Goal: Task Accomplishment & Management: Use online tool/utility

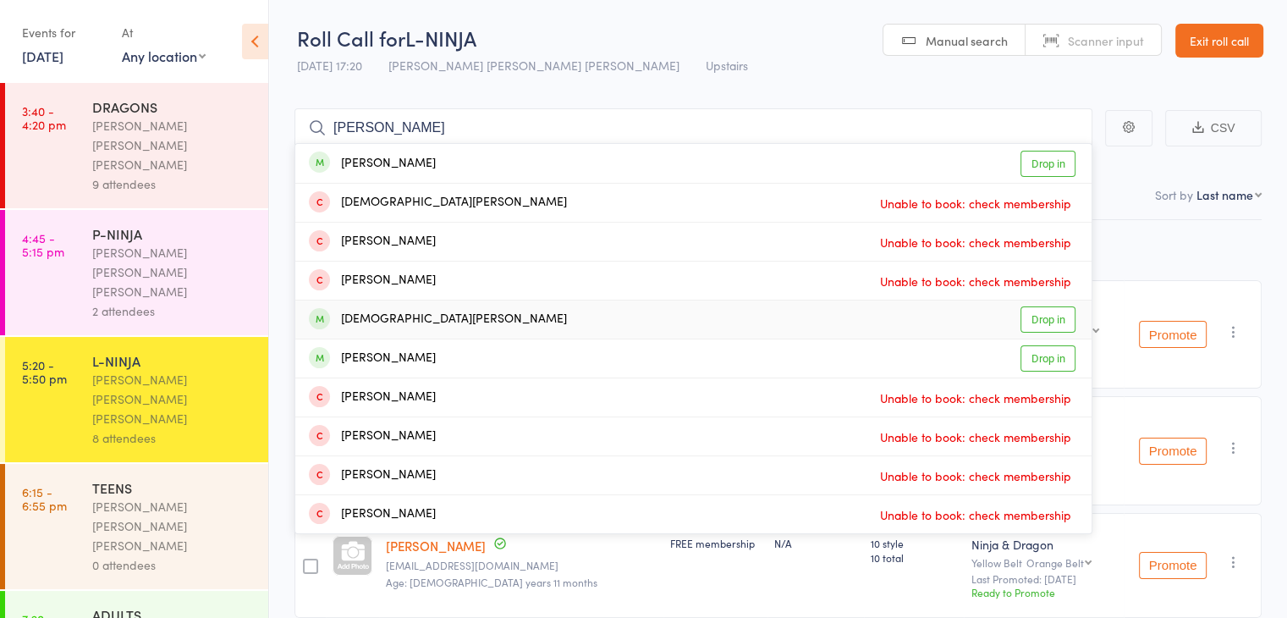
type input "[PERSON_NAME]"
click at [687, 326] on div "[PERSON_NAME] Drop in" at bounding box center [693, 319] width 796 height 38
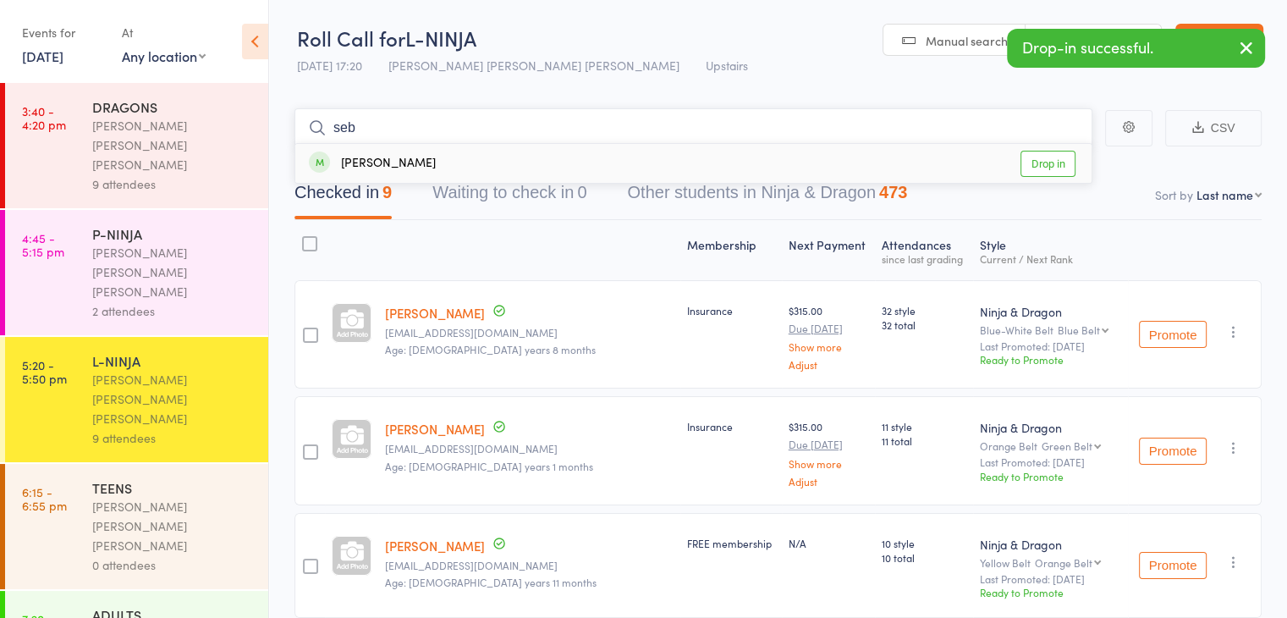
type input "seb"
click at [614, 149] on div "[PERSON_NAME] Drop in" at bounding box center [693, 163] width 796 height 39
click at [142, 555] on div "0 attendees" at bounding box center [173, 564] width 162 height 19
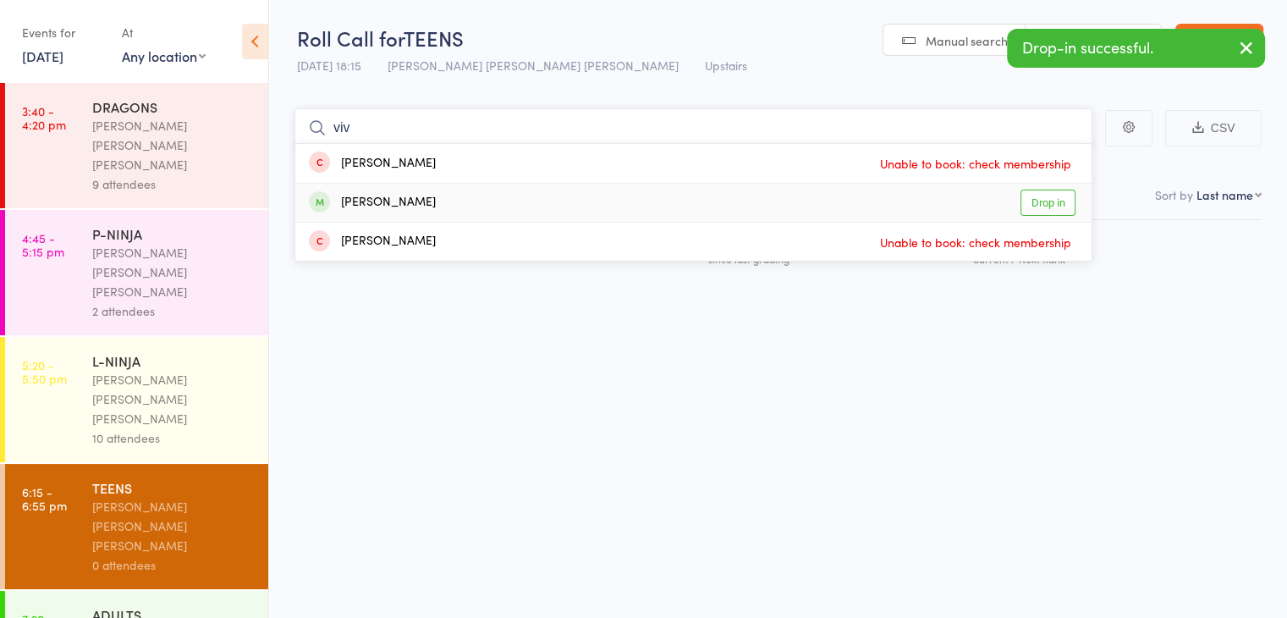
type input "viv"
click at [662, 211] on div "[PERSON_NAME] Drop in" at bounding box center [693, 203] width 796 height 38
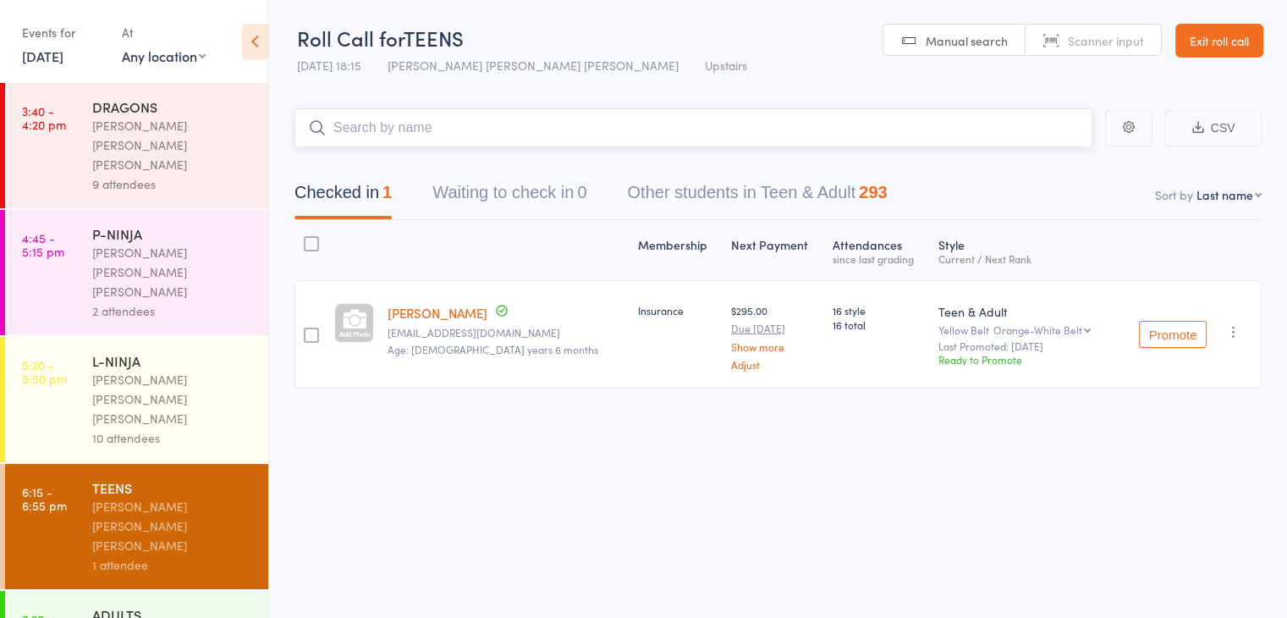
click at [662, 211] on button "Other students in Teen & Adult 293" at bounding box center [757, 196] width 260 height 45
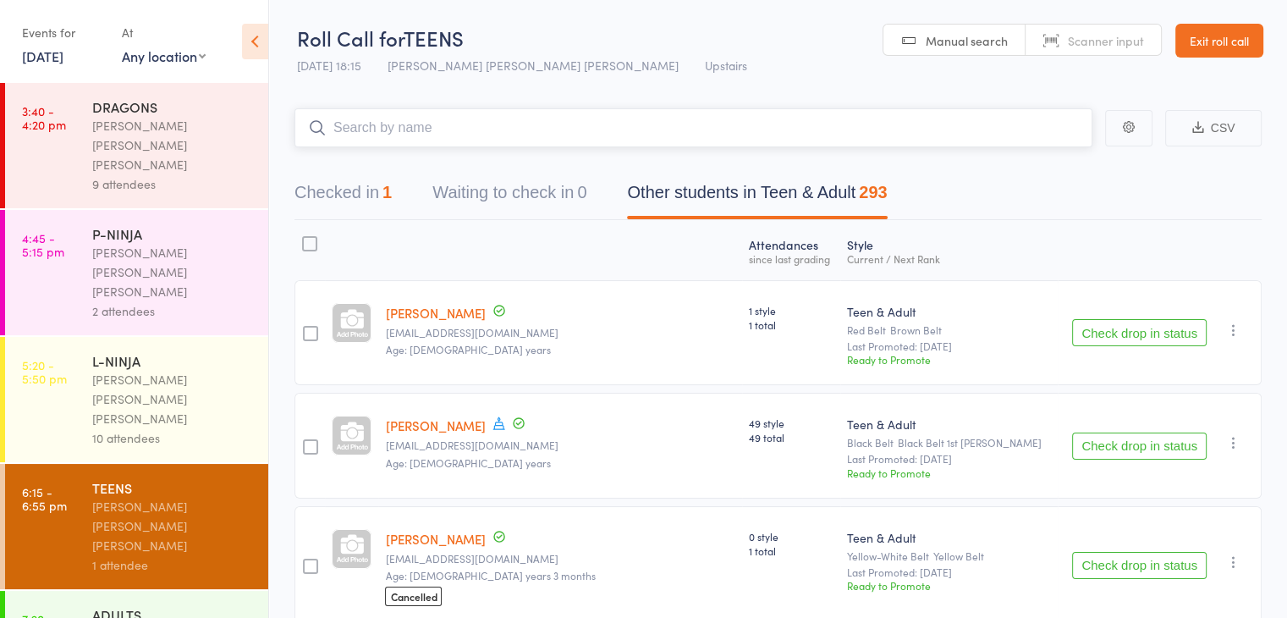
click at [349, 193] on button "Checked in 1" at bounding box center [342, 196] width 97 height 45
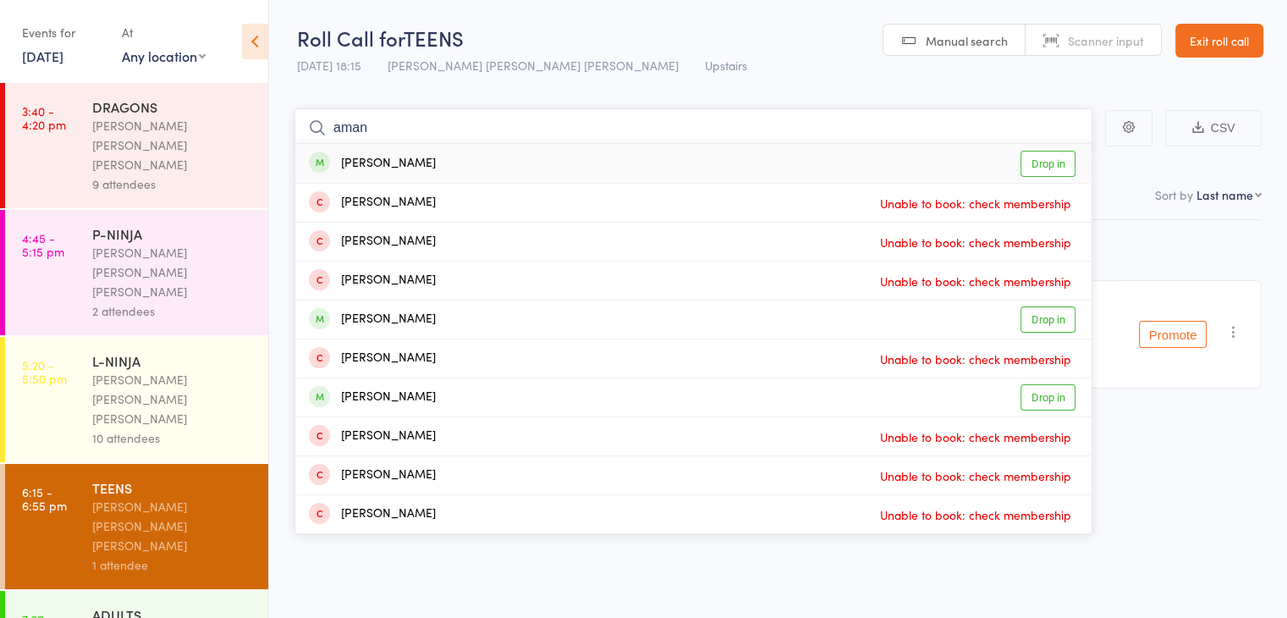
type input "aman"
click at [545, 170] on div "[PERSON_NAME] Drop in" at bounding box center [693, 163] width 796 height 39
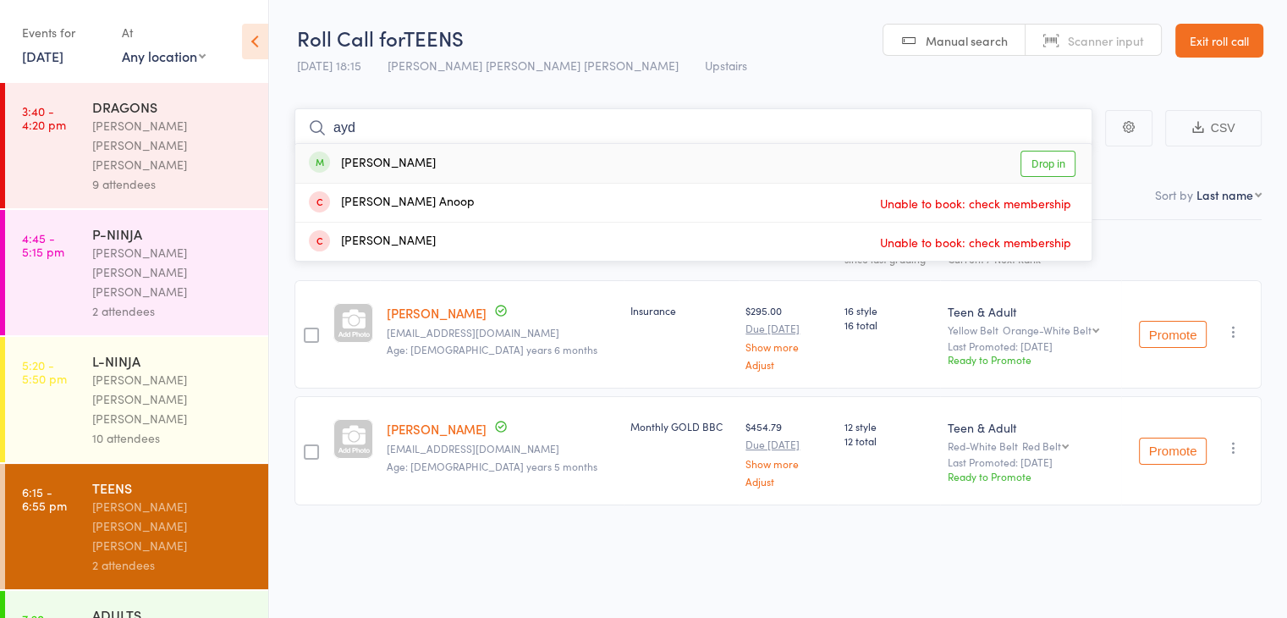
type input "ayd"
click at [556, 170] on div "Aydin Mosaeb Drop in" at bounding box center [693, 163] width 796 height 39
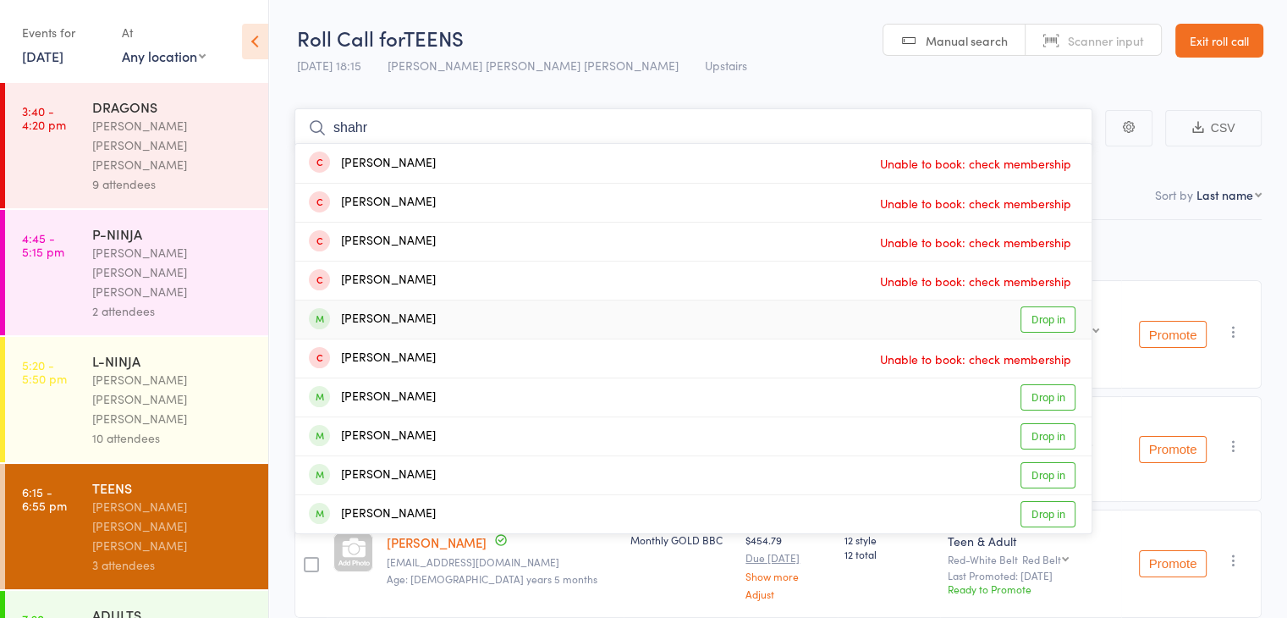
type input "shahr"
click at [593, 319] on div "[PERSON_NAME] Pouriamanesh Drop in" at bounding box center [693, 319] width 796 height 38
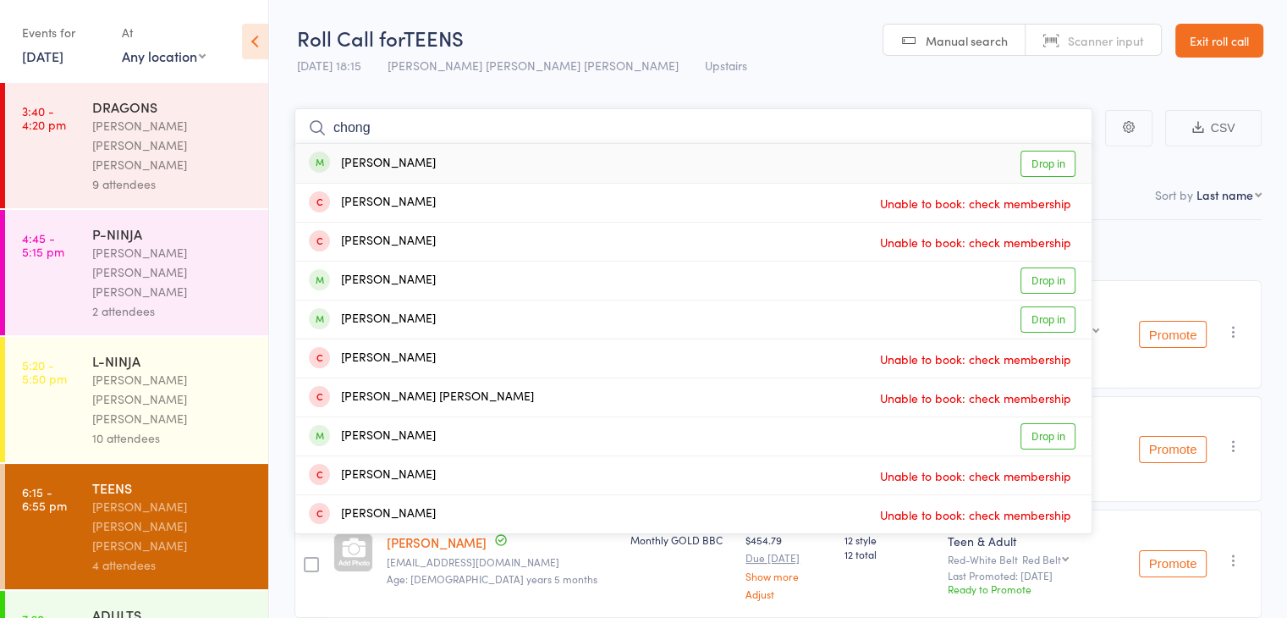
type input "chong"
click at [386, 160] on div "[PERSON_NAME]" at bounding box center [372, 163] width 127 height 19
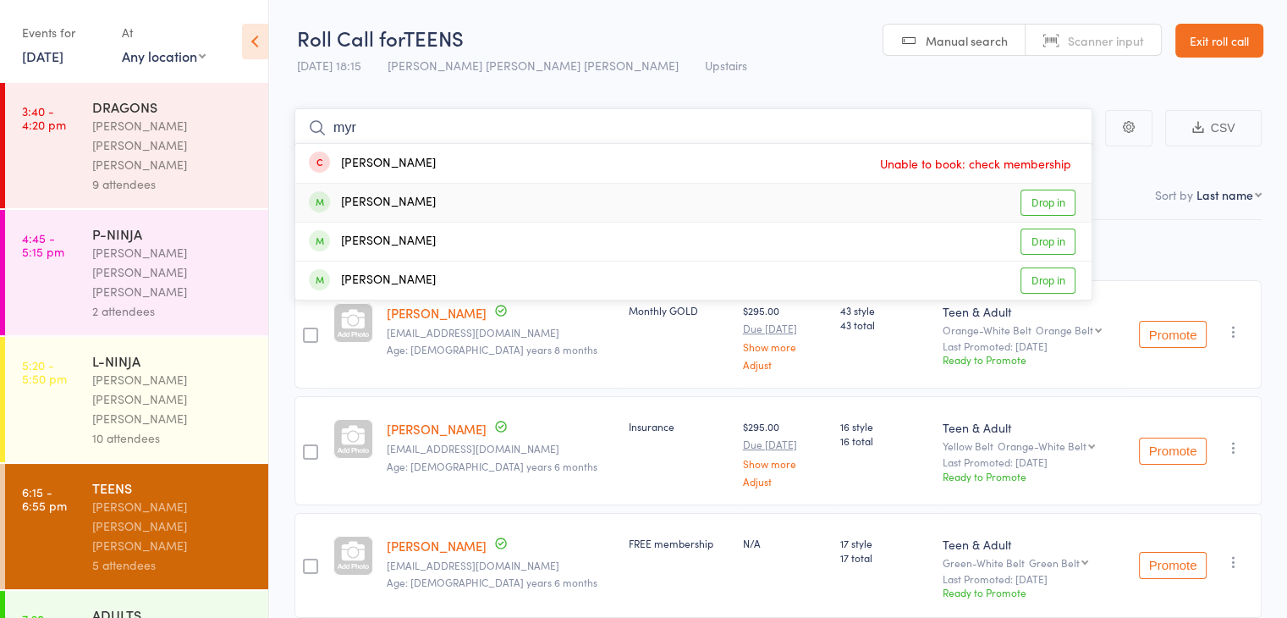
type input "myr"
click at [398, 211] on div "[PERSON_NAME]" at bounding box center [372, 202] width 127 height 19
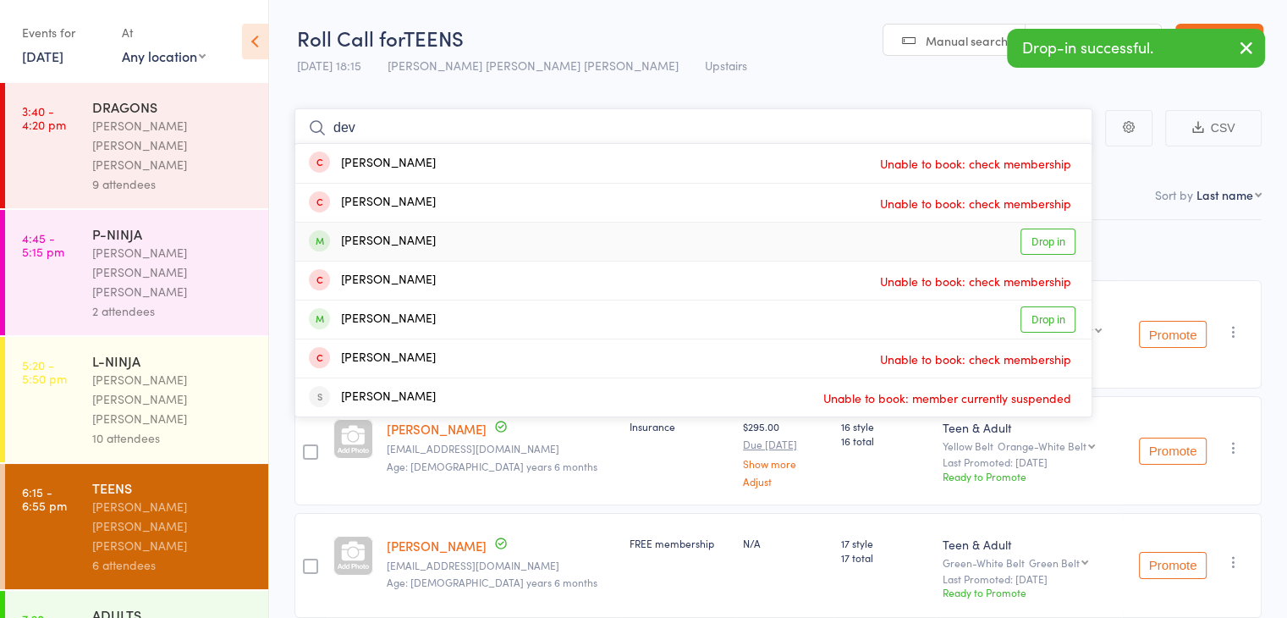
type input "dev"
click at [399, 234] on div "[PERSON_NAME]" at bounding box center [372, 241] width 127 height 19
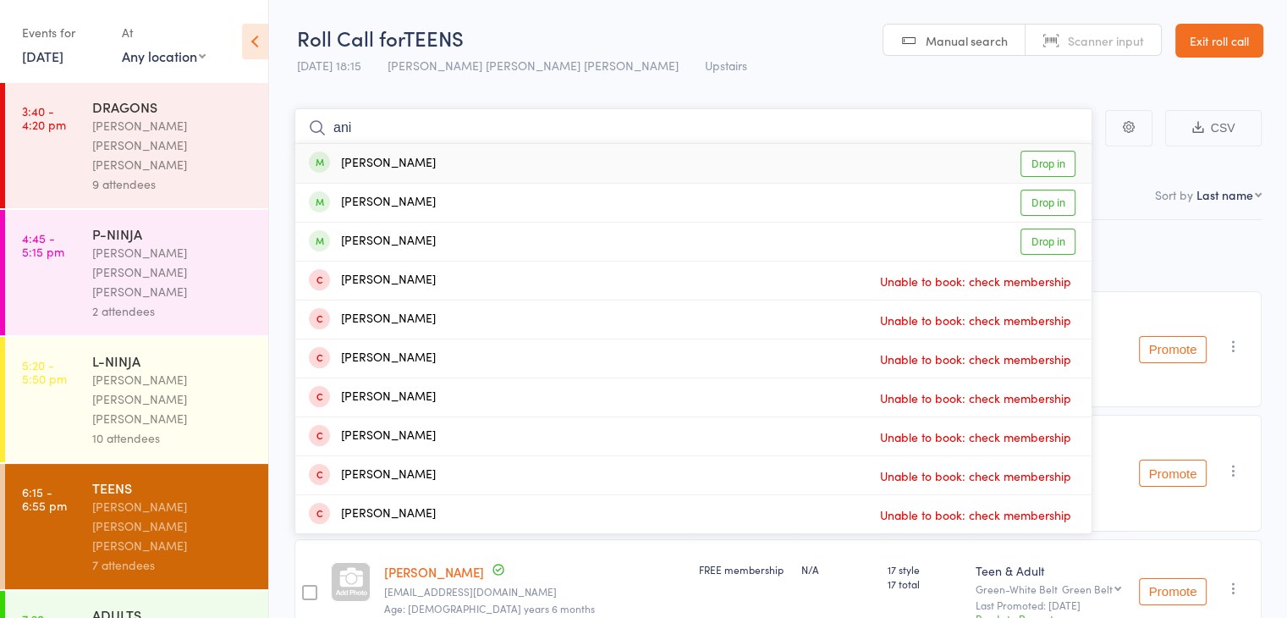
type input "ani"
click at [442, 151] on div "[PERSON_NAME] Drop in" at bounding box center [693, 163] width 796 height 39
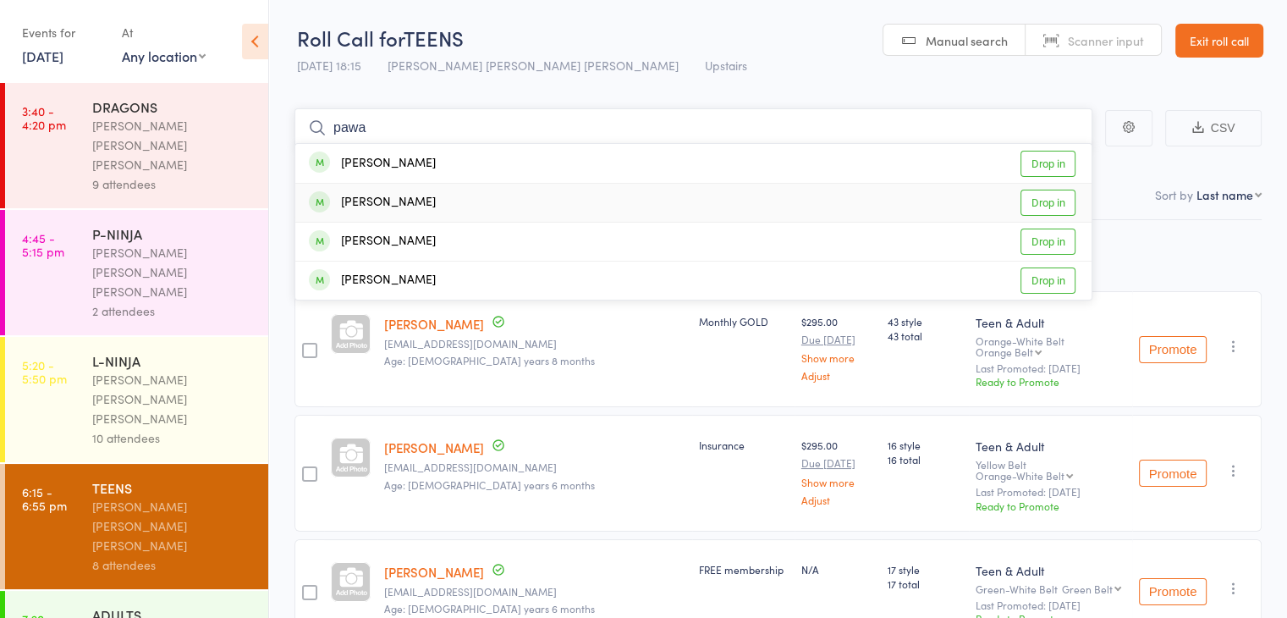
type input "pawa"
click at [447, 198] on div "[PERSON_NAME] Drop in" at bounding box center [693, 203] width 796 height 38
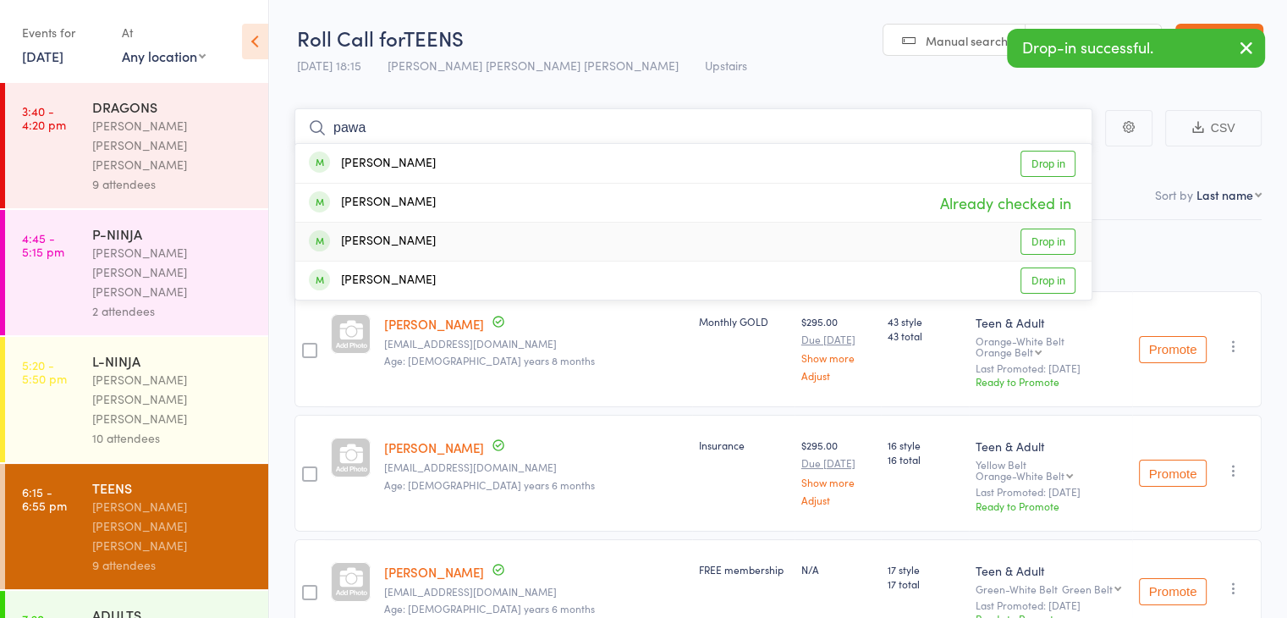
type input "pawa"
click at [433, 241] on div "[PERSON_NAME] Drop in" at bounding box center [693, 241] width 796 height 38
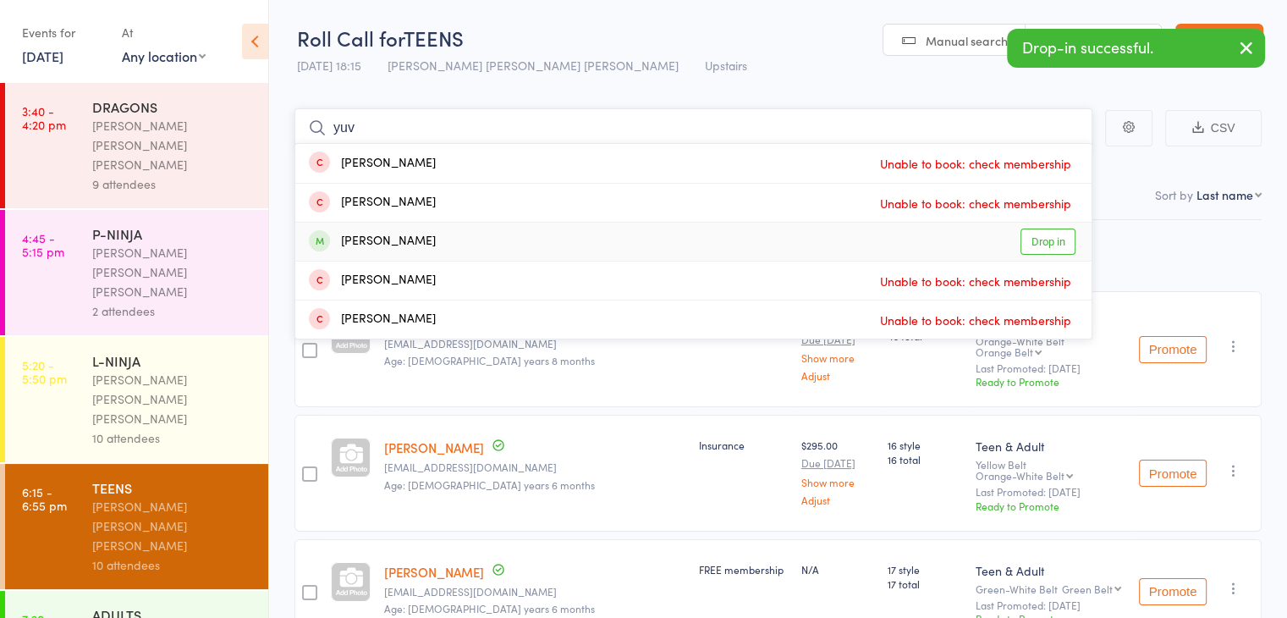
type input "yuv"
click at [456, 243] on div "[PERSON_NAME] Drop in" at bounding box center [693, 241] width 796 height 38
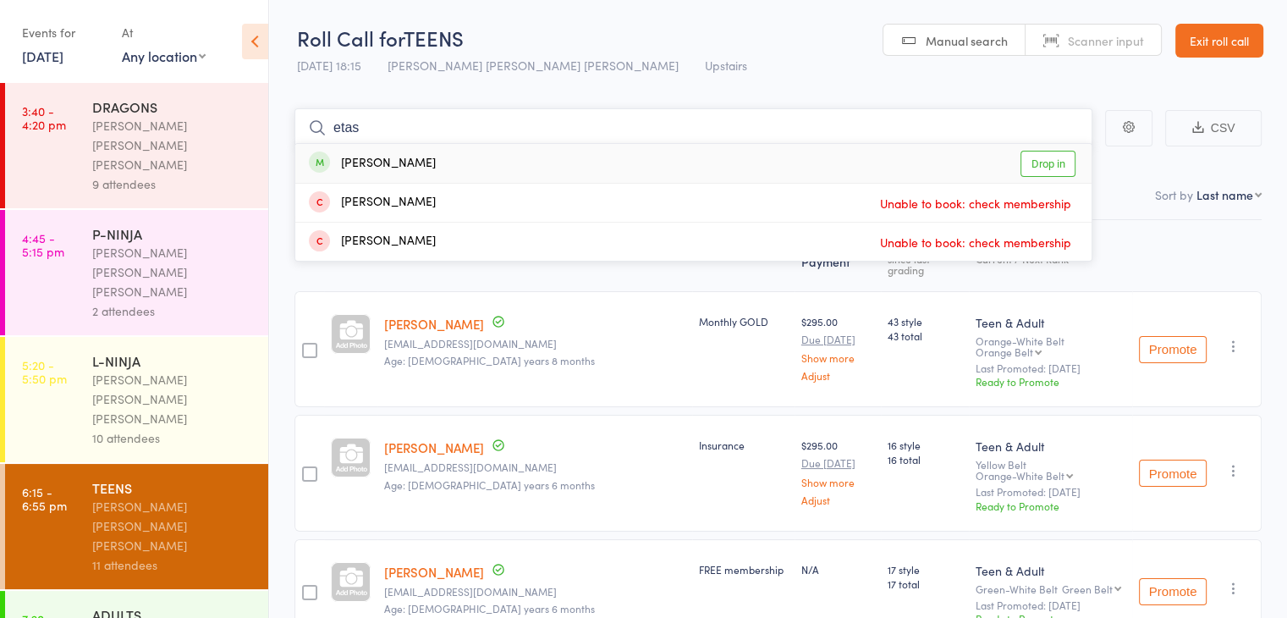
type input "etas"
click at [456, 176] on div "[PERSON_NAME] Drop in" at bounding box center [693, 163] width 796 height 39
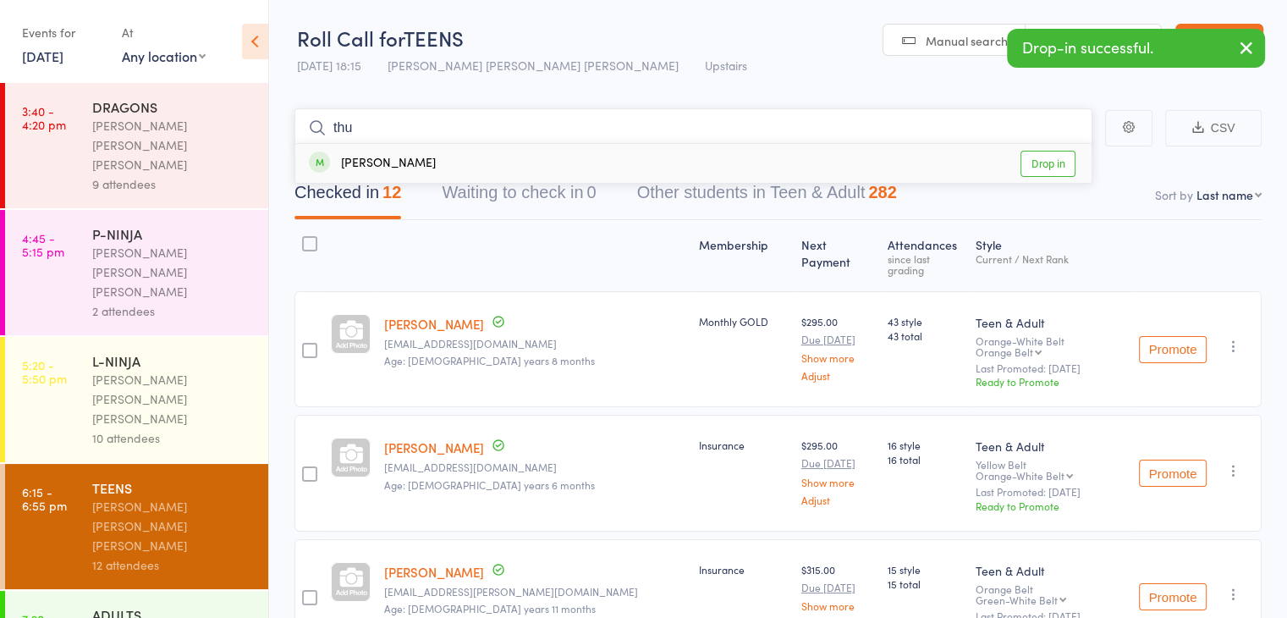
type input "thu"
click at [456, 176] on div "[PERSON_NAME] Drop in" at bounding box center [693, 163] width 796 height 39
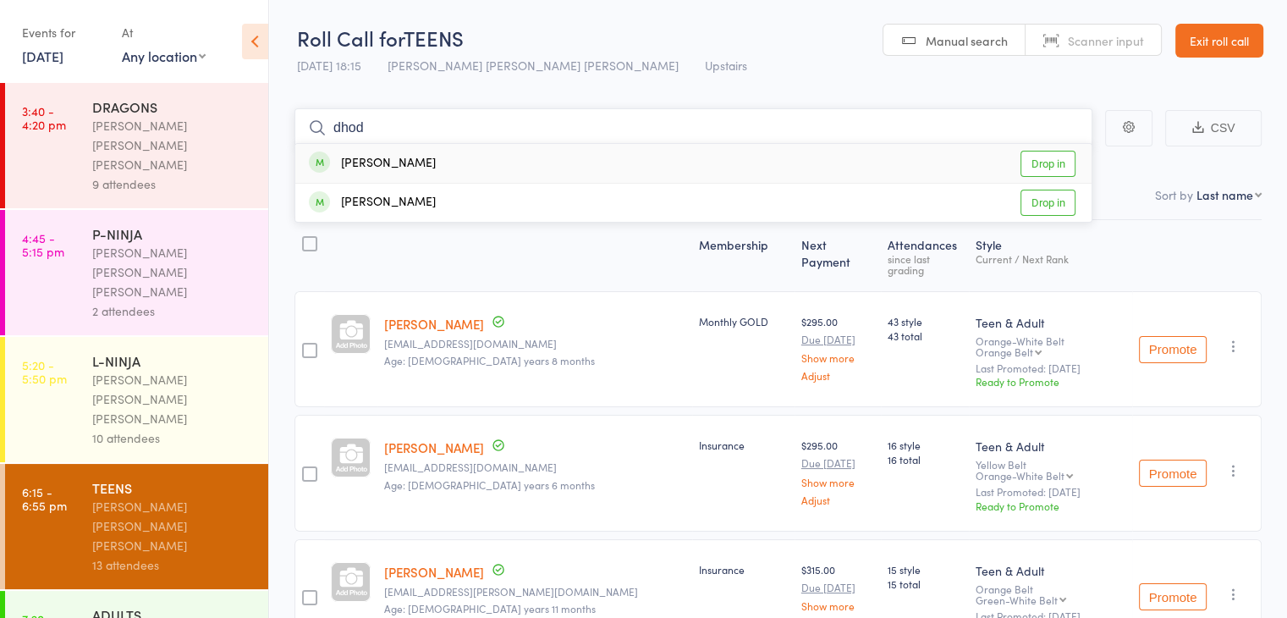
type input "dhod"
click at [456, 176] on div "[PERSON_NAME] Drop in" at bounding box center [693, 163] width 796 height 39
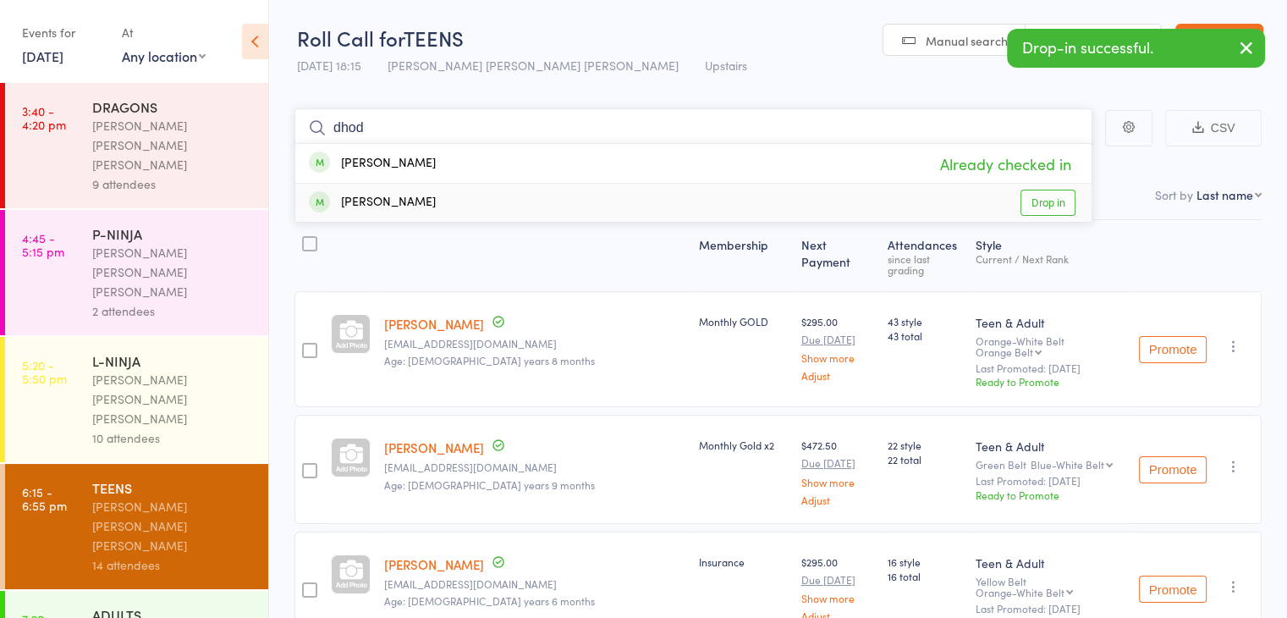
type input "dhod"
click at [464, 196] on div "[PERSON_NAME] Drop in" at bounding box center [693, 203] width 796 height 38
